Goal: Task Accomplishment & Management: Manage account settings

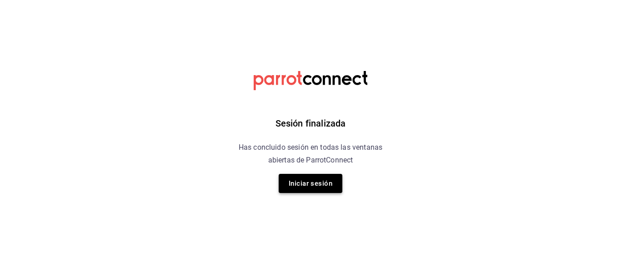
click at [310, 181] on button "Iniciar sesión" at bounding box center [311, 183] width 64 height 19
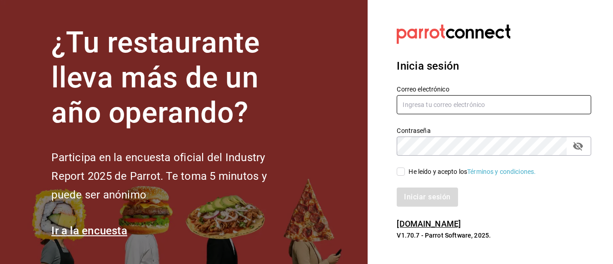
click at [427, 107] on input "text" at bounding box center [494, 104] width 195 height 19
type input "facturacionbeefirapuato@gmail.com"
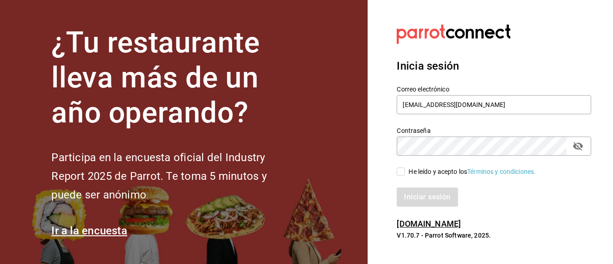
click at [398, 171] on input "He leído y acepto los Términos y condiciones." at bounding box center [401, 171] width 8 height 8
checkbox input "true"
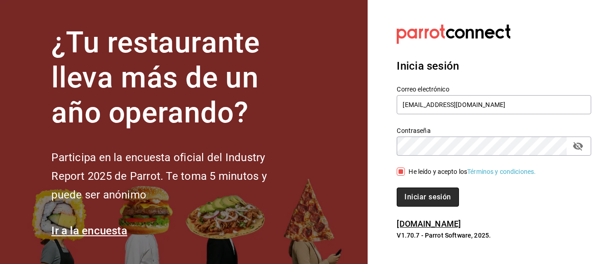
click at [412, 192] on button "Iniciar sesión" at bounding box center [428, 196] width 62 height 19
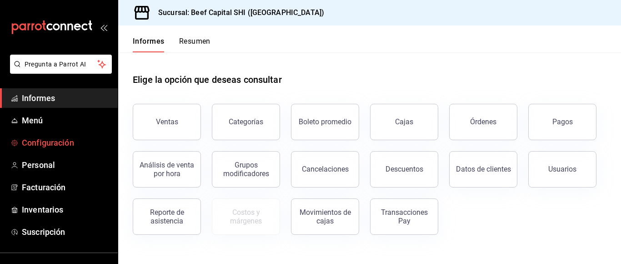
click at [60, 143] on font "Configuración" at bounding box center [48, 143] width 52 height 10
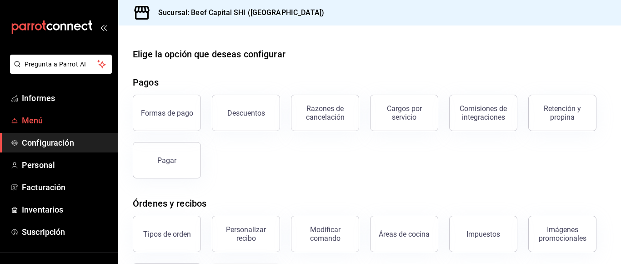
click at [24, 121] on font "Menú" at bounding box center [32, 120] width 21 height 10
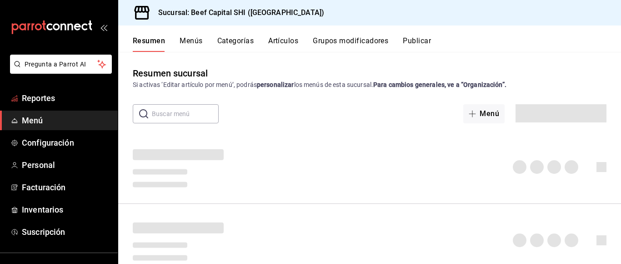
click at [284, 43] on button "Artículos" at bounding box center [283, 43] width 30 height 15
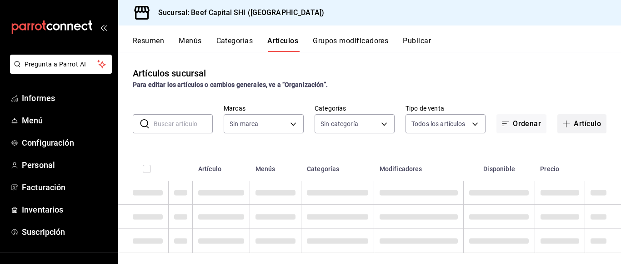
click at [566, 121] on button "Artículo" at bounding box center [581, 123] width 49 height 19
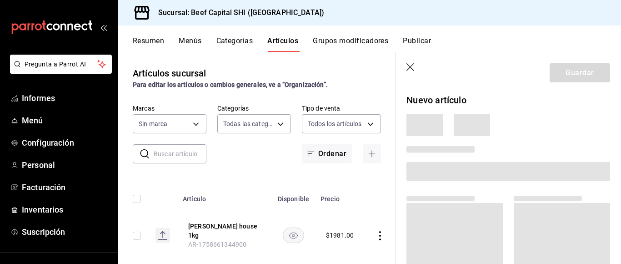
type input "8e149e92-2e81-41b7-bb06-f216bda6e039,230c4a31-dbb7-4585-b22f-1c5c36cb302b,19d1c…"
type input "605647f7-5ddc-403a-84da-aa3c8a25865f"
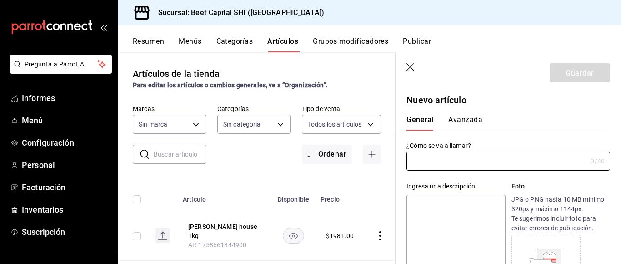
type input "AR-1758666428826"
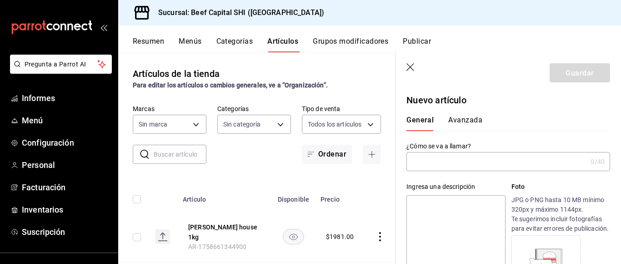
click at [448, 161] on input "text" at bounding box center [497, 161] width 181 height 18
type input "p"
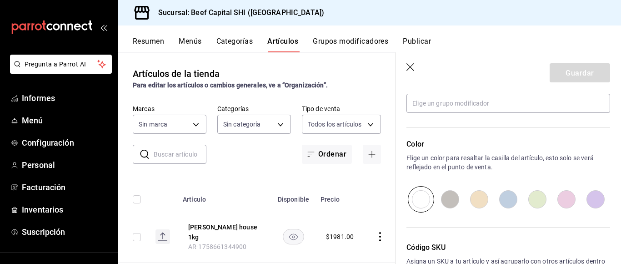
scroll to position [409, 0]
click at [446, 212] on input "radio" at bounding box center [450, 199] width 29 height 26
radio input "true"
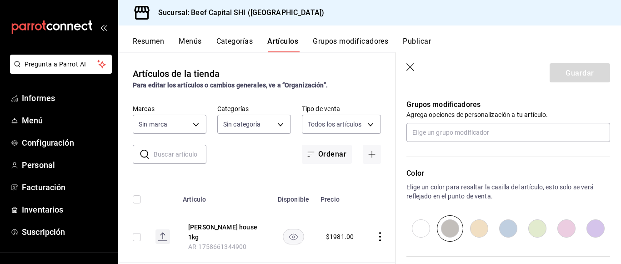
scroll to position [364, 0]
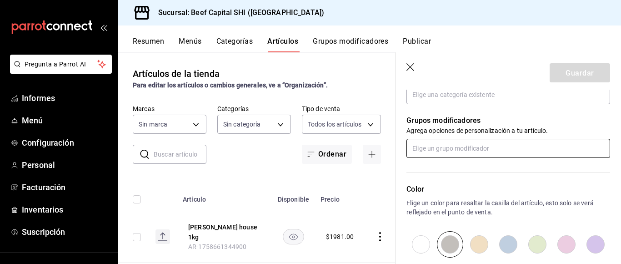
click at [465, 157] on input "text" at bounding box center [509, 148] width 204 height 19
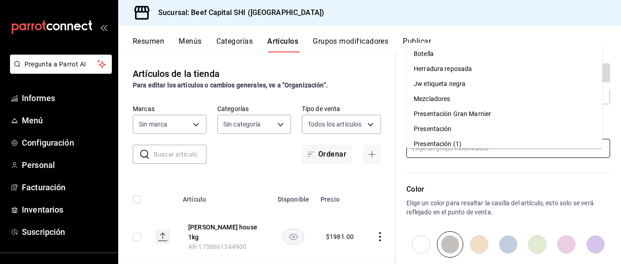
scroll to position [45, 0]
click at [441, 86] on font "Presentación" at bounding box center [433, 83] width 38 height 7
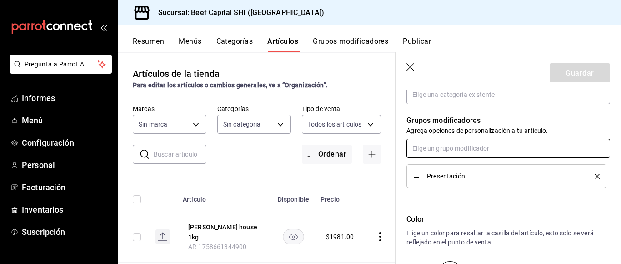
scroll to position [273, 0]
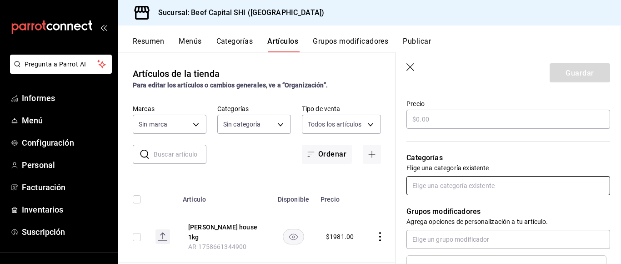
click at [450, 195] on input "text" at bounding box center [509, 185] width 204 height 19
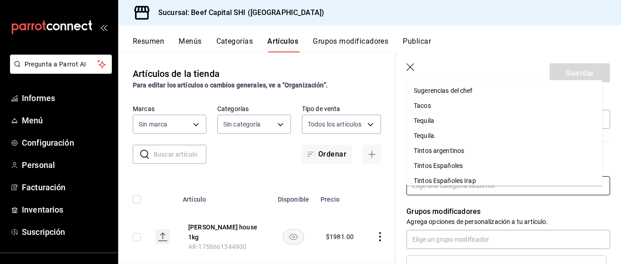
scroll to position [728, 0]
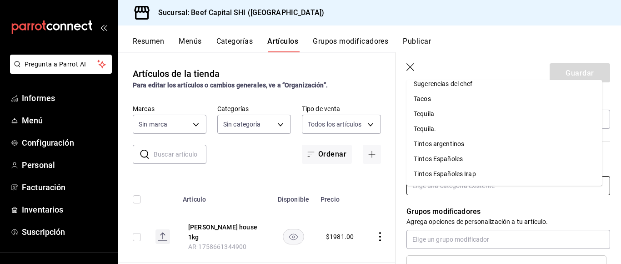
click at [423, 128] on font "Tequila." at bounding box center [425, 128] width 22 height 7
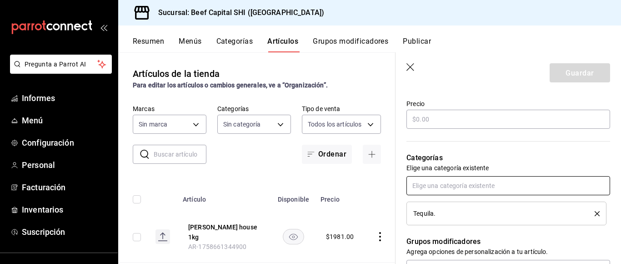
scroll to position [227, 0]
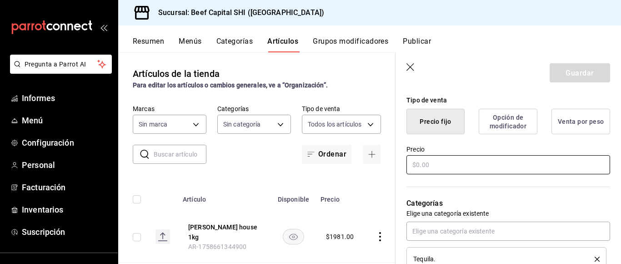
click at [448, 174] on input "text" at bounding box center [509, 164] width 204 height 19
type input "$360.00"
click at [444, 134] on button "Precio fijo" at bounding box center [436, 121] width 58 height 25
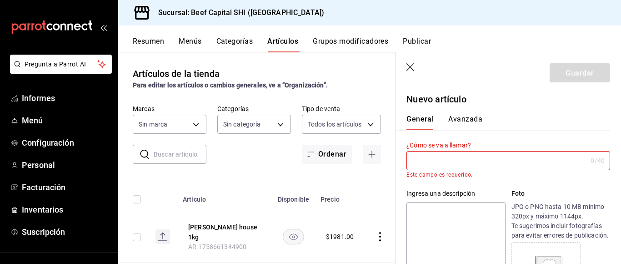
scroll to position [0, 0]
click at [439, 161] on input "text" at bounding box center [497, 161] width 181 height 18
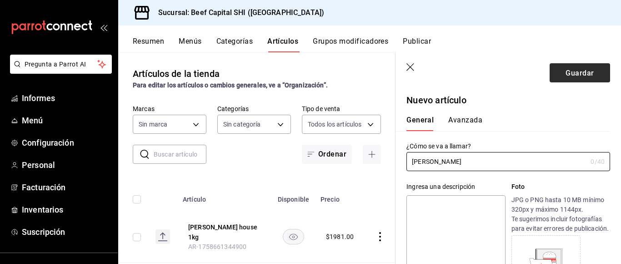
type input "[PERSON_NAME]"
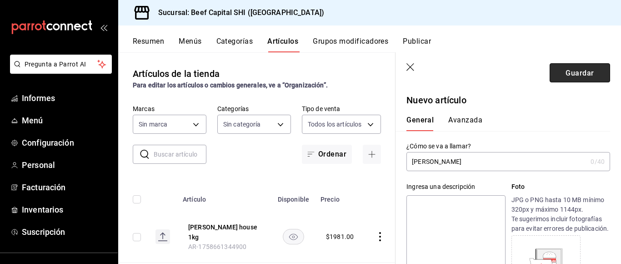
click at [568, 75] on font "Guardar" at bounding box center [580, 72] width 28 height 9
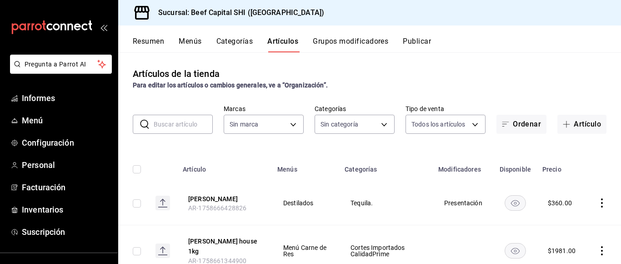
click at [340, 40] on font "Grupos modificadores" at bounding box center [350, 41] width 75 height 9
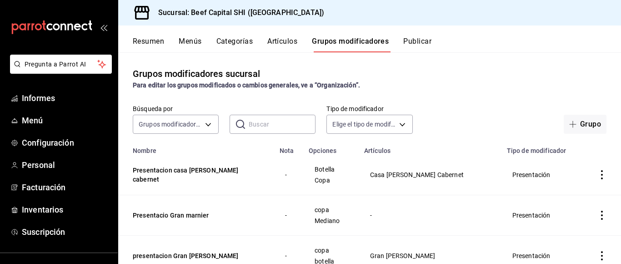
drag, startPoint x: 582, startPoint y: 126, endPoint x: 564, endPoint y: 126, distance: 17.7
click at [582, 127] on font "Grupo" at bounding box center [590, 124] width 21 height 9
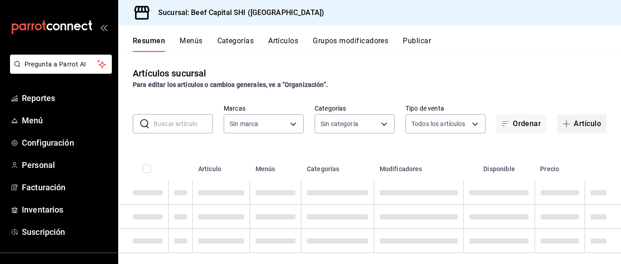
click at [571, 124] on button "Artículo" at bounding box center [581, 123] width 49 height 19
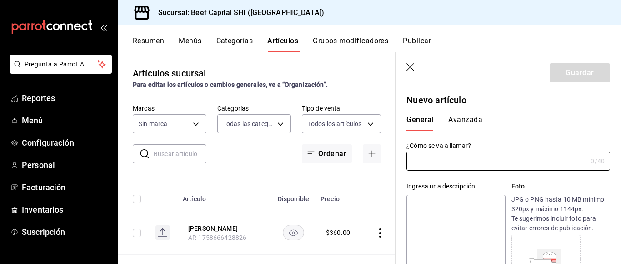
type input "8e149e92-2e81-41b7-bb06-f216bda6e039,230c4a31-dbb7-4585-b22f-1c5c36cb302b,19d1c…"
type input "605647f7-5ddc-403a-84da-aa3c8a25865f"
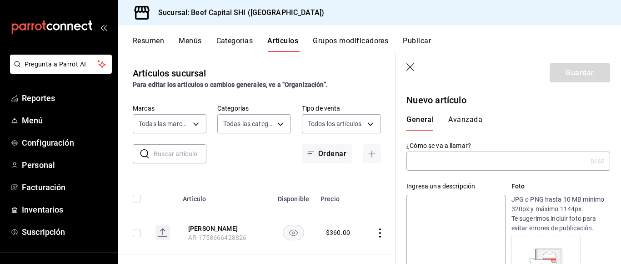
click at [457, 155] on input "text" at bounding box center [497, 161] width 181 height 18
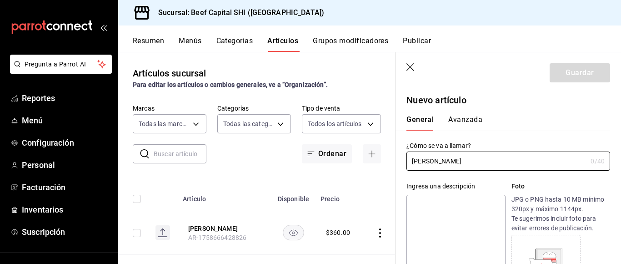
click at [474, 160] on input "[PERSON_NAME]" at bounding box center [497, 161] width 181 height 18
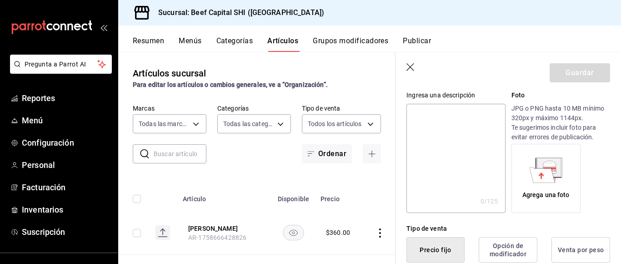
scroll to position [136, 0]
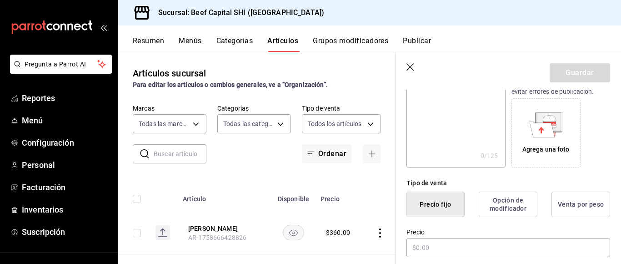
type input "[PERSON_NAME]"
click at [432, 209] on button "Precio fijo" at bounding box center [436, 203] width 58 height 25
click at [434, 250] on input "text" at bounding box center [509, 247] width 204 height 19
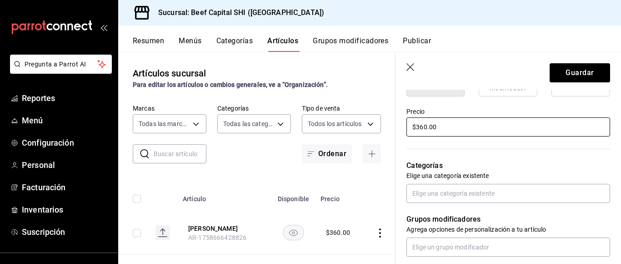
scroll to position [273, 0]
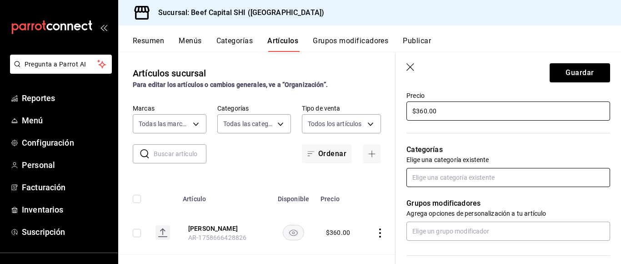
type input "$360.00"
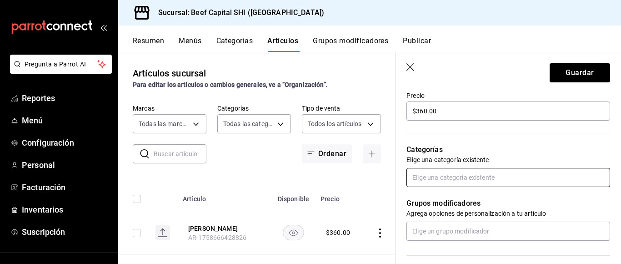
click at [457, 177] on input "text" at bounding box center [509, 177] width 204 height 19
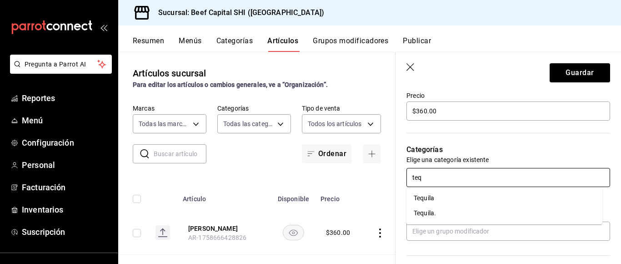
type input "tequ"
click at [432, 199] on li "Tequila" at bounding box center [505, 198] width 196 height 15
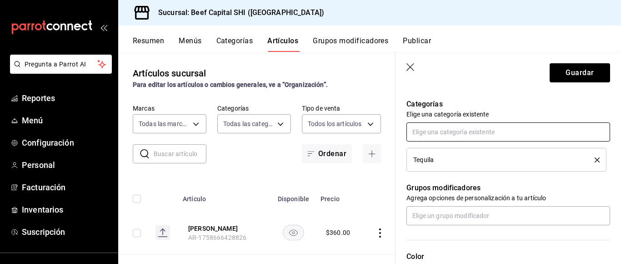
scroll to position [364, 0]
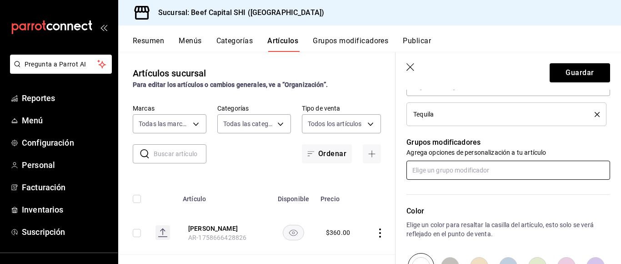
click at [439, 172] on input "text" at bounding box center [509, 170] width 204 height 19
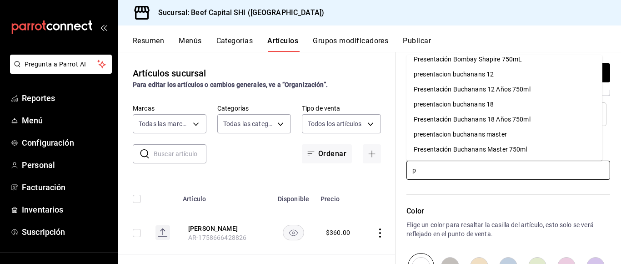
scroll to position [0, 0]
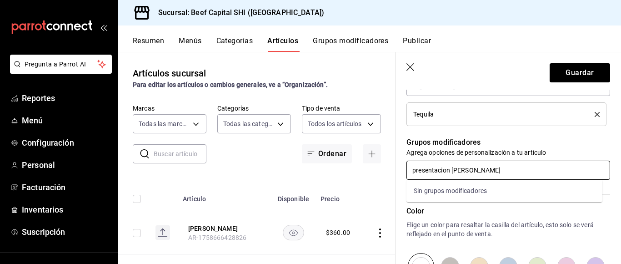
type input "presentacion don julio añejo"
click at [453, 261] on input "radio" at bounding box center [450, 266] width 29 height 26
radio input "true"
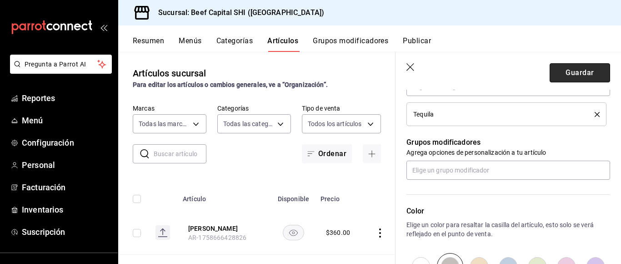
click at [552, 74] on button "Guardar" at bounding box center [580, 72] width 60 height 19
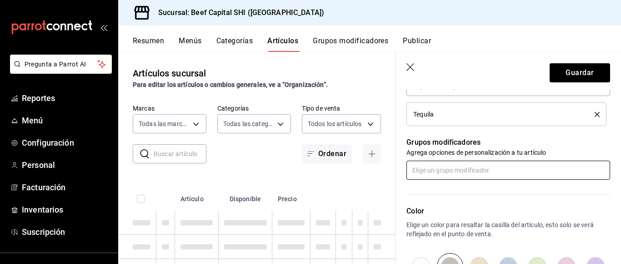
click at [466, 171] on input "text" at bounding box center [509, 170] width 204 height 19
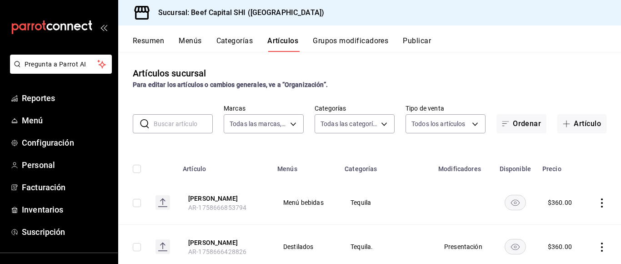
click at [366, 42] on button "Grupos modificadores" at bounding box center [350, 43] width 75 height 15
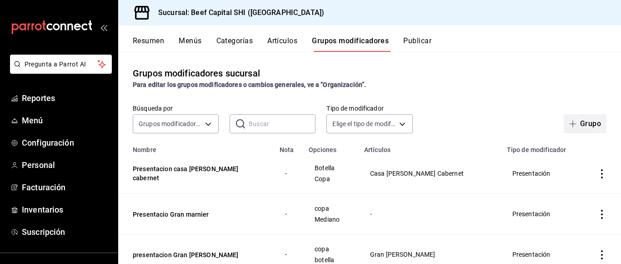
click at [569, 123] on icon "button" at bounding box center [572, 123] width 7 height 7
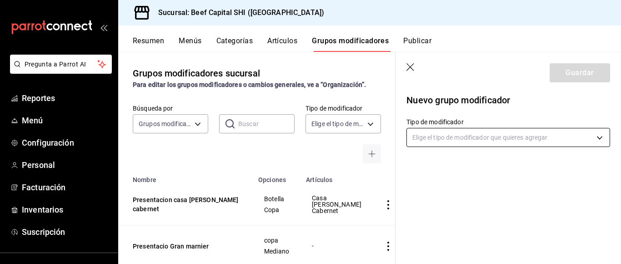
click at [600, 141] on body "Pregunta a Parrot AI Reportes Menú Configuración Personal Facturación Inventari…" at bounding box center [310, 132] width 621 height 264
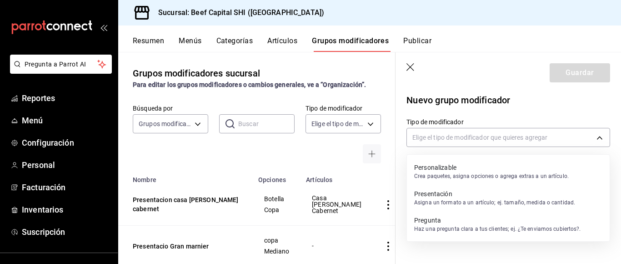
drag, startPoint x: 465, startPoint y: 202, endPoint x: 415, endPoint y: 199, distance: 50.2
click at [465, 202] on p "Asigna un formato a un artículo; ej. tamaño, medida o cantidad." at bounding box center [494, 202] width 161 height 8
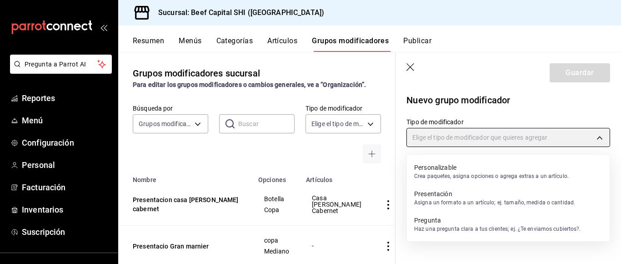
type input "PRESENTATION"
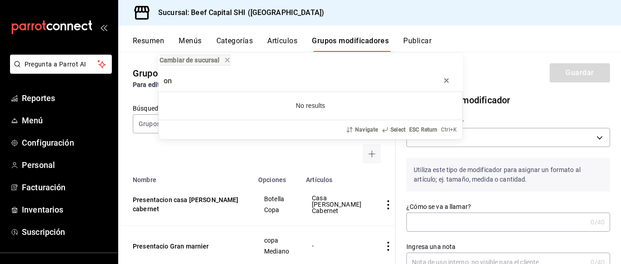
type input "on"
click at [446, 82] on icon "progress bar" at bounding box center [446, 80] width 7 height 7
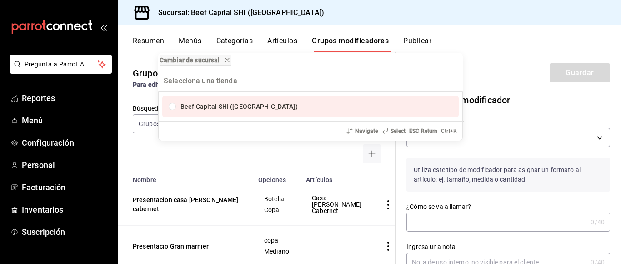
click at [518, 140] on div "Cambiar de sucursal Beef Capital SHI (Irapuato) Navigate Select ESC Return Ctrl…" at bounding box center [310, 132] width 621 height 264
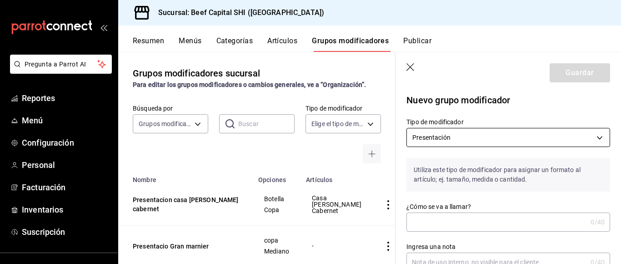
click at [464, 135] on body "Pregunta a Parrot AI Reportes Menú Configuración Personal Facturación Inventari…" at bounding box center [310, 132] width 621 height 264
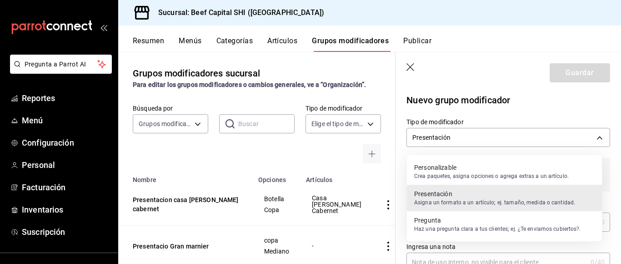
click at [466, 136] on div at bounding box center [310, 132] width 621 height 264
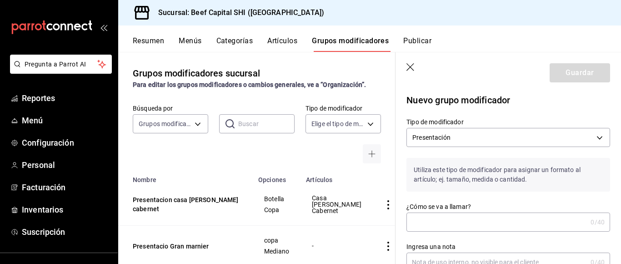
click at [437, 225] on input "¿Cómo se va a llamar?" at bounding box center [497, 222] width 181 height 18
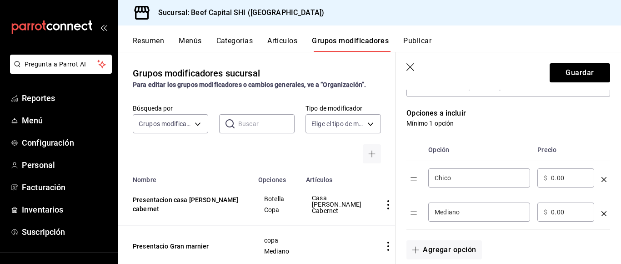
scroll to position [182, 0]
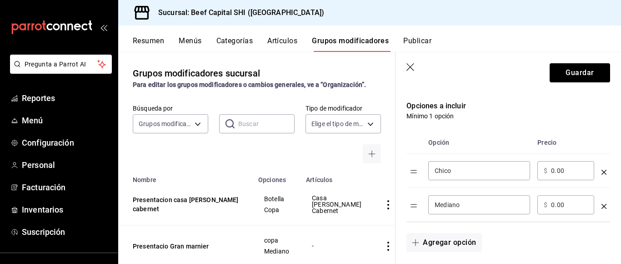
type input "presentacion don julio añejo"
click at [458, 173] on input "Chico" at bounding box center [479, 170] width 89 height 9
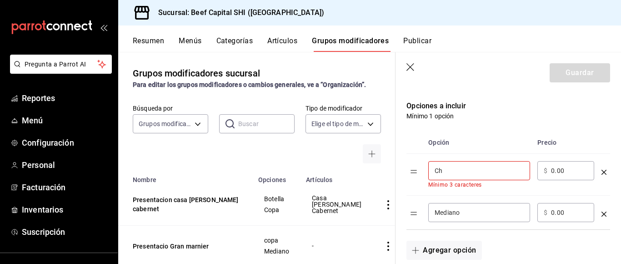
type input "C"
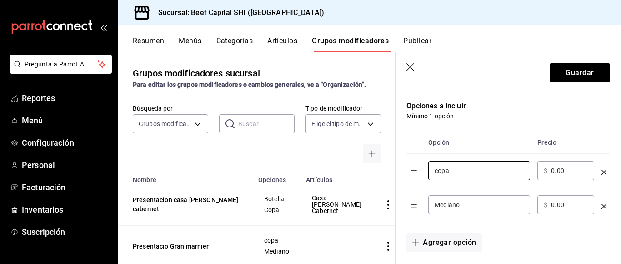
type input "copa"
click at [571, 175] on input "0.00" at bounding box center [569, 170] width 37 height 9
type input "0.00"
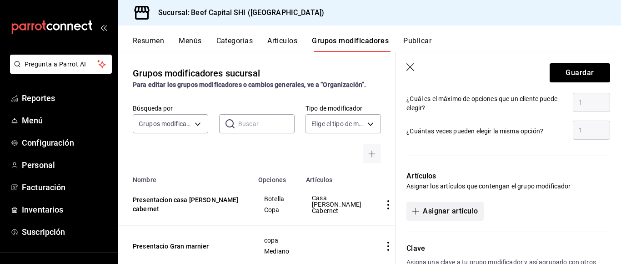
scroll to position [520, 0]
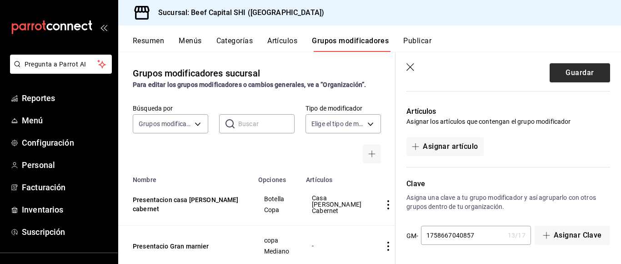
type input "360.00"
click at [577, 74] on button "Guardar" at bounding box center [580, 72] width 60 height 19
click at [452, 146] on button "Asignar artículo" at bounding box center [445, 146] width 77 height 19
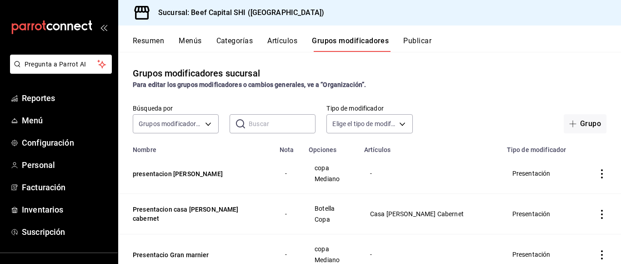
click at [597, 174] on icon "actions" at bounding box center [601, 173] width 9 height 9
click at [561, 199] on span "Editar" at bounding box center [567, 195] width 24 height 10
click at [560, 195] on span "Editar" at bounding box center [567, 195] width 24 height 10
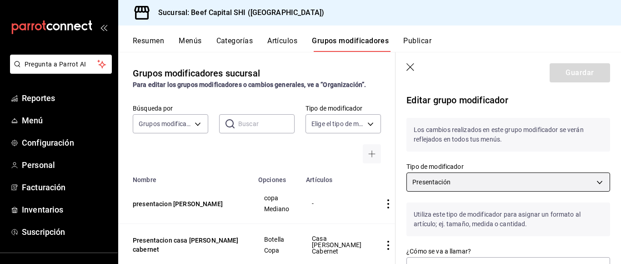
click at [594, 184] on body "Pregunta a Parrot AI Reportes Menú Configuración Personal Facturación Inventari…" at bounding box center [310, 132] width 621 height 264
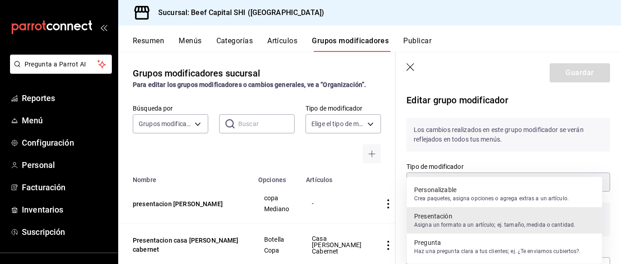
click at [444, 216] on p "Presentación" at bounding box center [494, 215] width 161 height 9
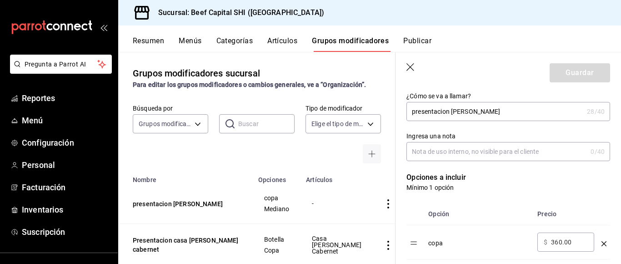
scroll to position [110, 0]
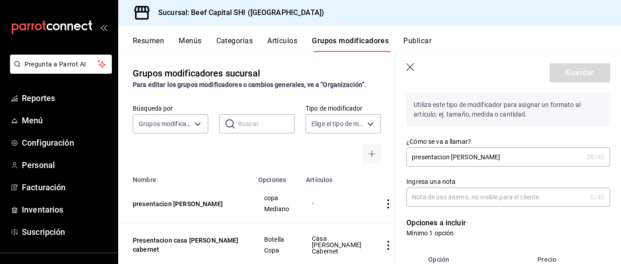
click at [474, 199] on input "Ingresa una nota" at bounding box center [497, 197] width 181 height 18
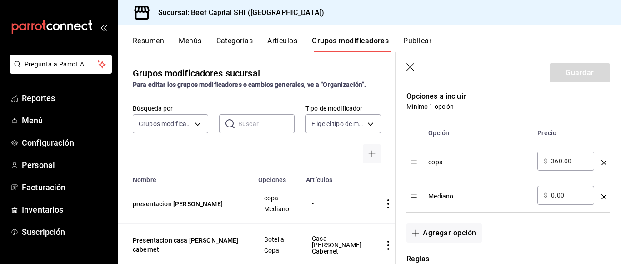
scroll to position [246, 0]
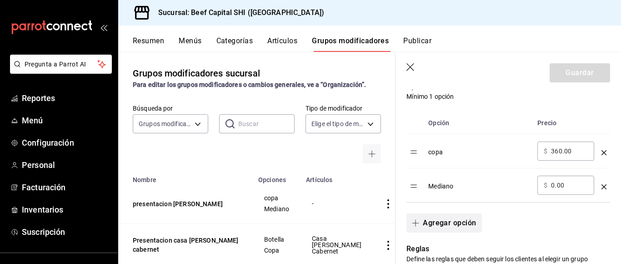
click at [442, 222] on button "Agregar opción" at bounding box center [444, 222] width 75 height 19
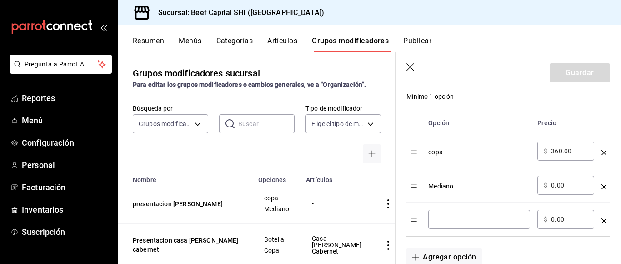
click at [602, 221] on icon "optionsTable" at bounding box center [604, 220] width 5 height 5
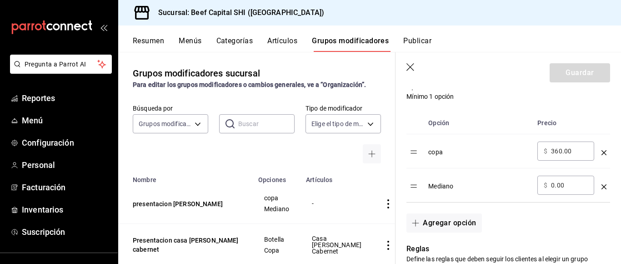
click at [602, 186] on icon "optionsTable" at bounding box center [604, 186] width 5 height 5
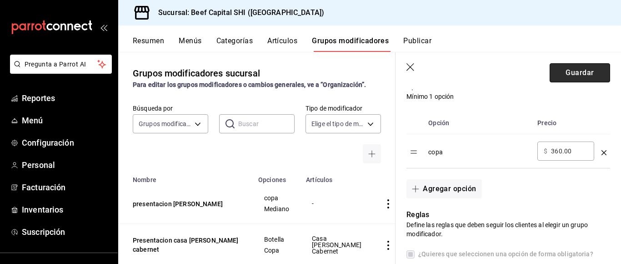
click at [574, 72] on button "Guardar" at bounding box center [580, 72] width 60 height 19
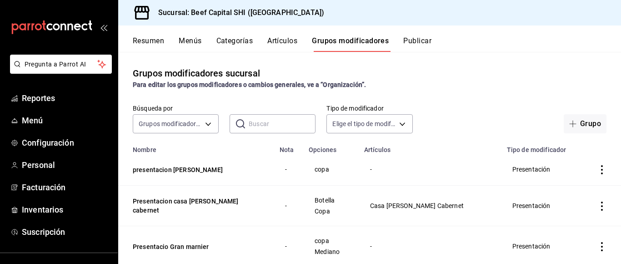
click at [380, 155] on td "-" at bounding box center [430, 169] width 143 height 32
click at [170, 171] on button "presentacion don julio añejo" at bounding box center [187, 169] width 109 height 9
drag, startPoint x: 170, startPoint y: 171, endPoint x: 191, endPoint y: 167, distance: 22.1
click at [169, 171] on button "presentacion don julio añejo" at bounding box center [187, 169] width 109 height 9
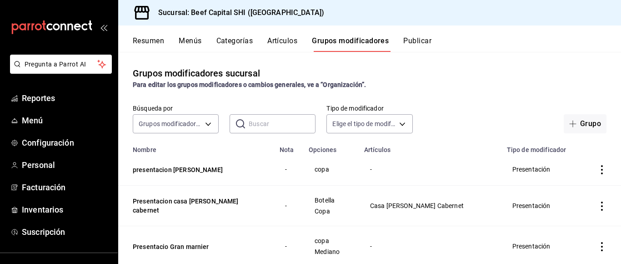
click at [191, 167] on div "Grupos modificadores sucursal Para editar los grupos modificadores o cambios ge…" at bounding box center [369, 157] width 503 height 211
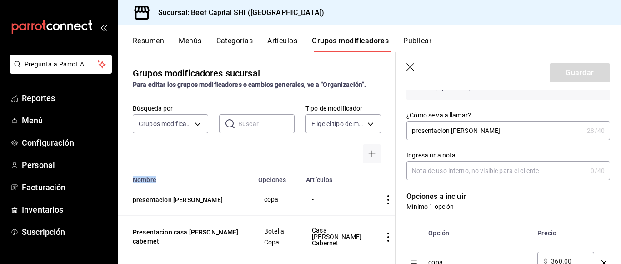
scroll to position [136, 0]
click at [411, 69] on icon "button" at bounding box center [411, 67] width 9 height 9
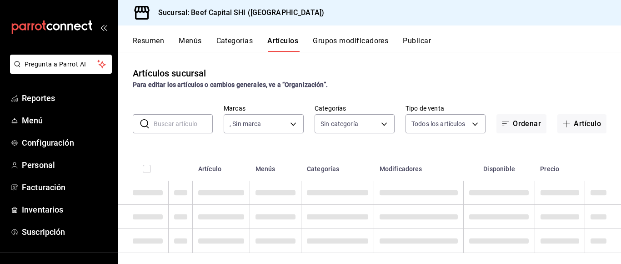
type input "605647f7-5ddc-403a-84da-aa3c8a25865f"
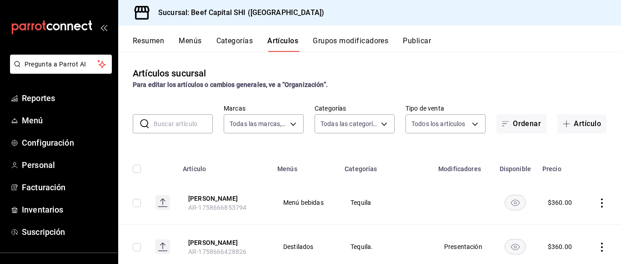
type input "8e149e92-2e81-41b7-bb06-f216bda6e039,230c4a31-dbb7-4585-b22f-1c5c36cb302b,19d1c…"
click at [42, 169] on span "Personal" at bounding box center [66, 165] width 89 height 12
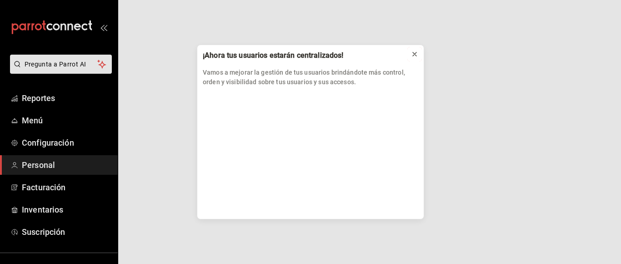
click at [412, 54] on icon at bounding box center [414, 53] width 7 height 7
